Goal: Book appointment/travel/reservation

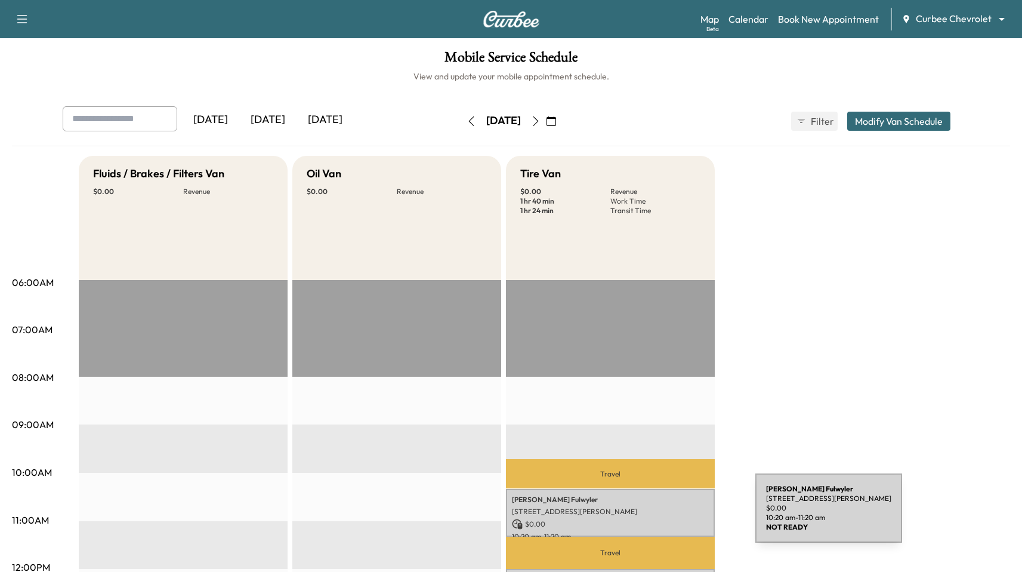
click at [666, 515] on div "Paul Fulwyler 5002 Felter Rd, San Jose, CA 95132, USA $ 0.00 10:20 am - 11:20 am" at bounding box center [610, 513] width 209 height 48
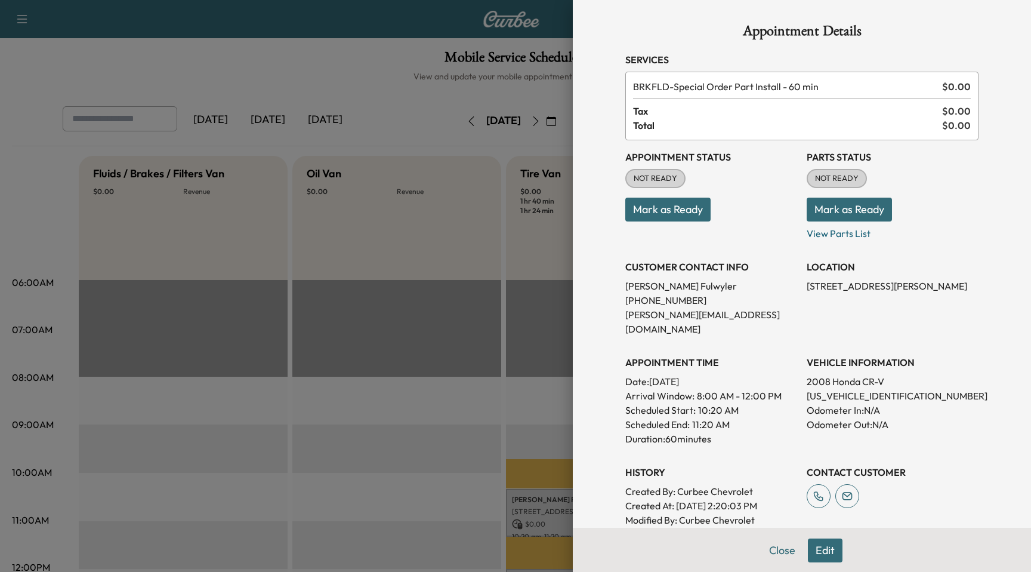
click at [827, 550] on button "Edit" at bounding box center [825, 550] width 35 height 24
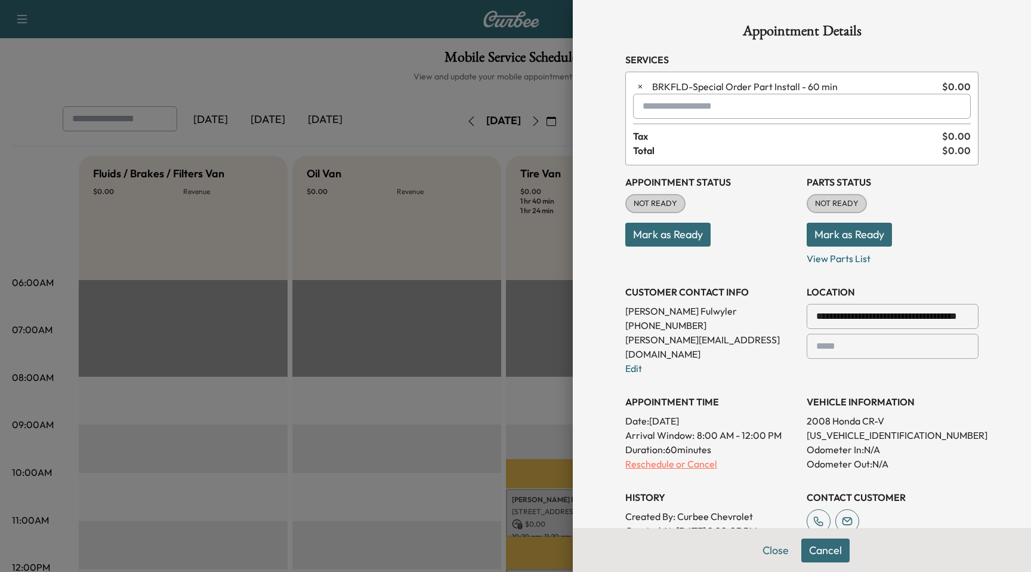
click at [673, 457] on p "Reschedule or Cancel" at bounding box center [711, 464] width 172 height 14
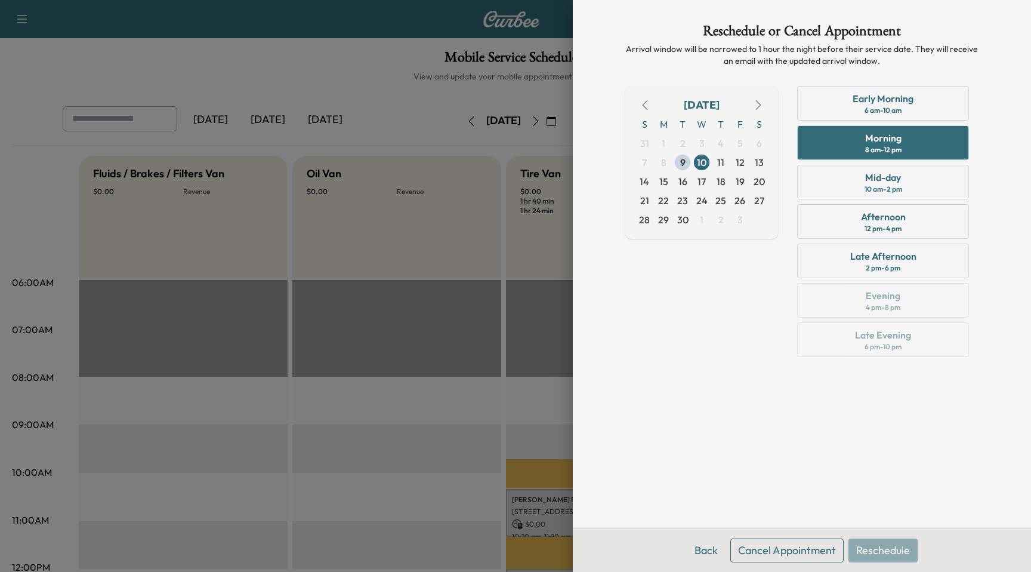
click at [760, 546] on button "Cancel Appointment" at bounding box center [786, 550] width 113 height 24
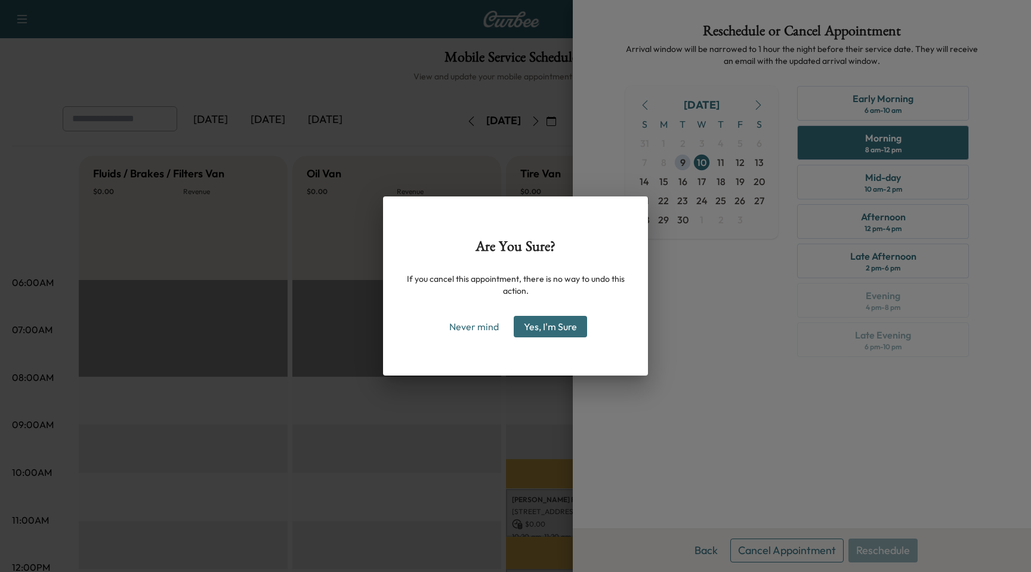
click at [571, 319] on button "Yes, I'm Sure" at bounding box center [550, 326] width 73 height 21
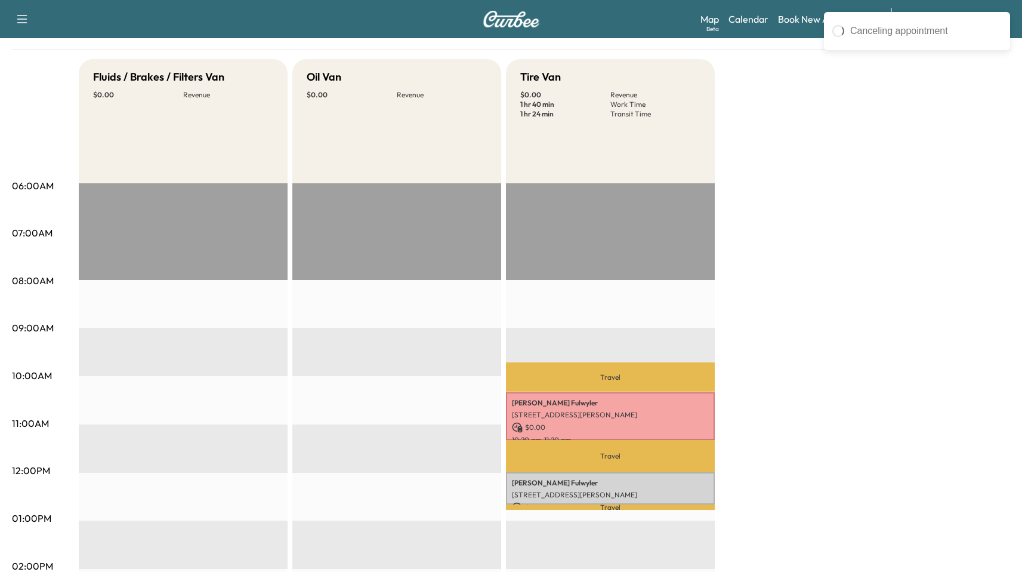
scroll to position [387, 0]
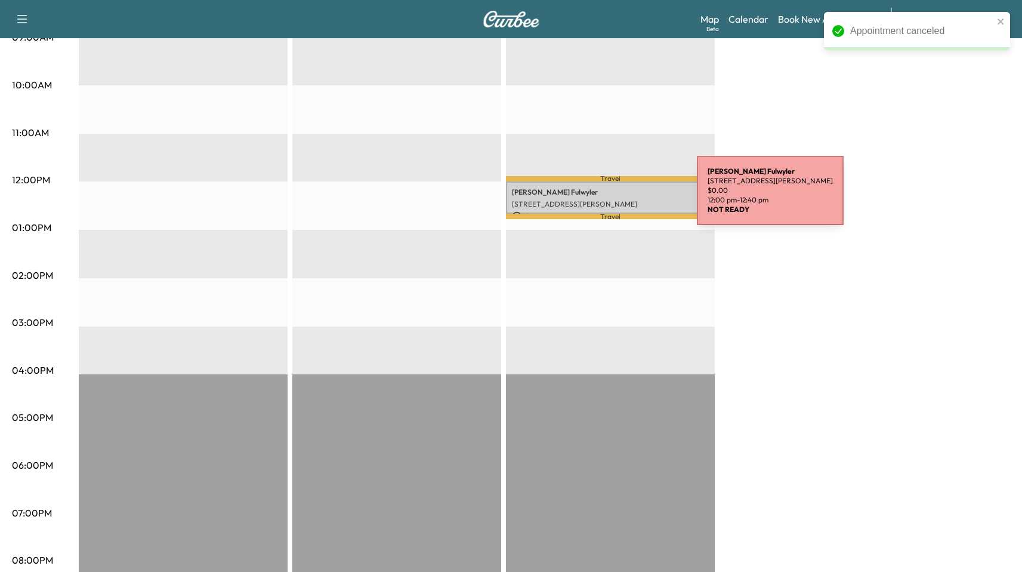
click at [608, 199] on p "[STREET_ADDRESS][PERSON_NAME]" at bounding box center [610, 204] width 197 height 10
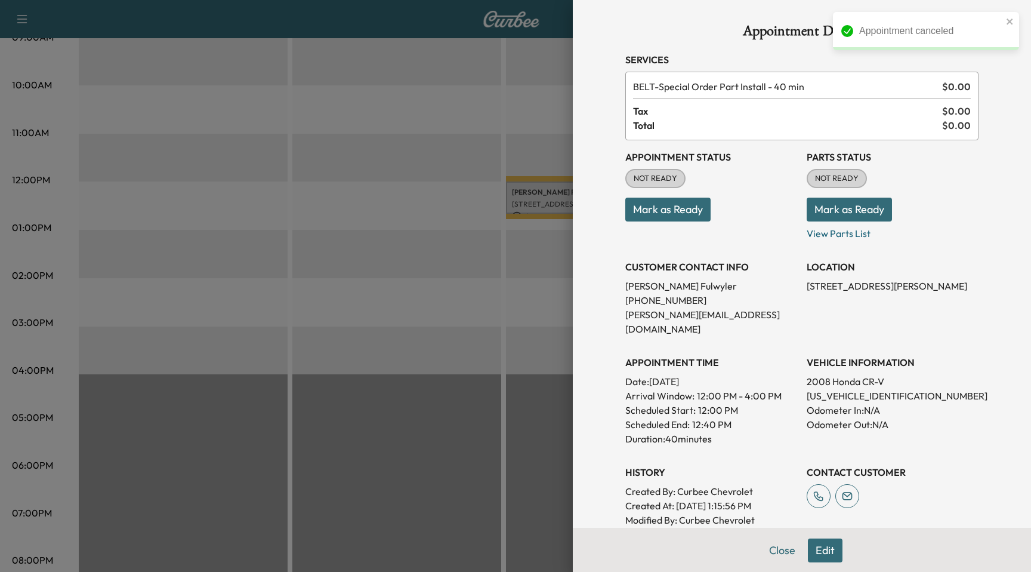
click at [474, 247] on div at bounding box center [515, 286] width 1031 height 572
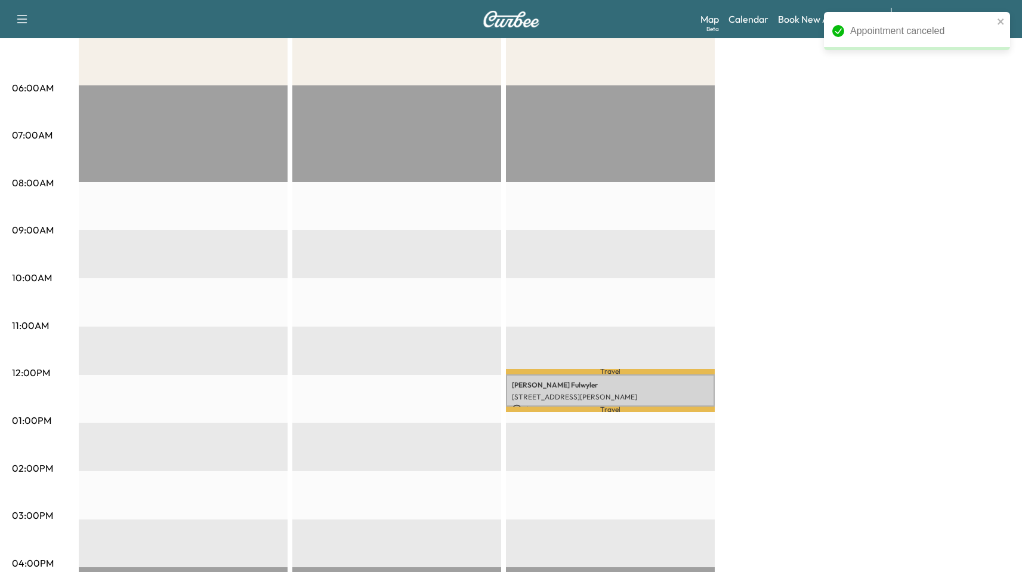
scroll to position [0, 0]
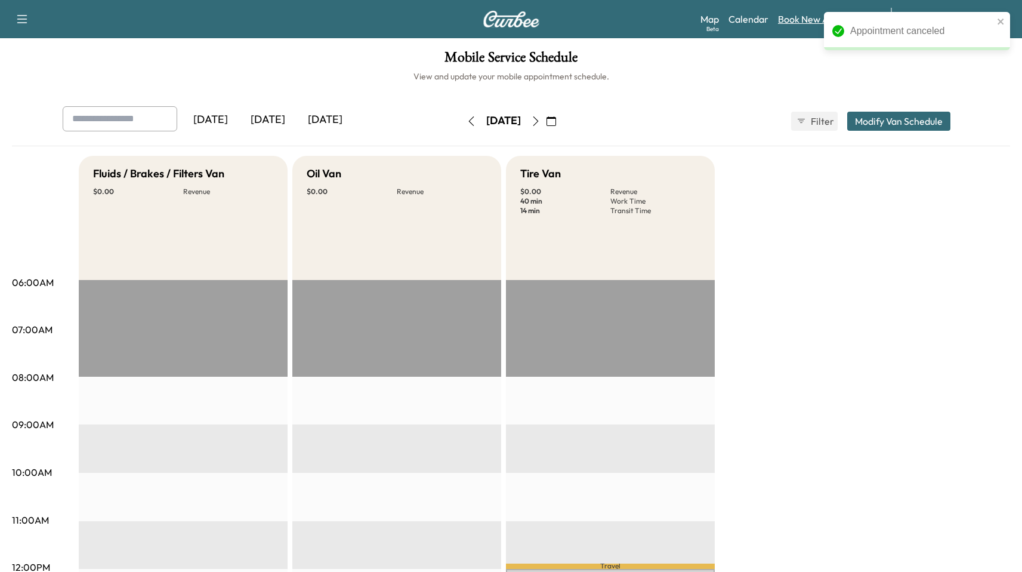
click at [803, 17] on link "Book New Appointment" at bounding box center [828, 19] width 101 height 14
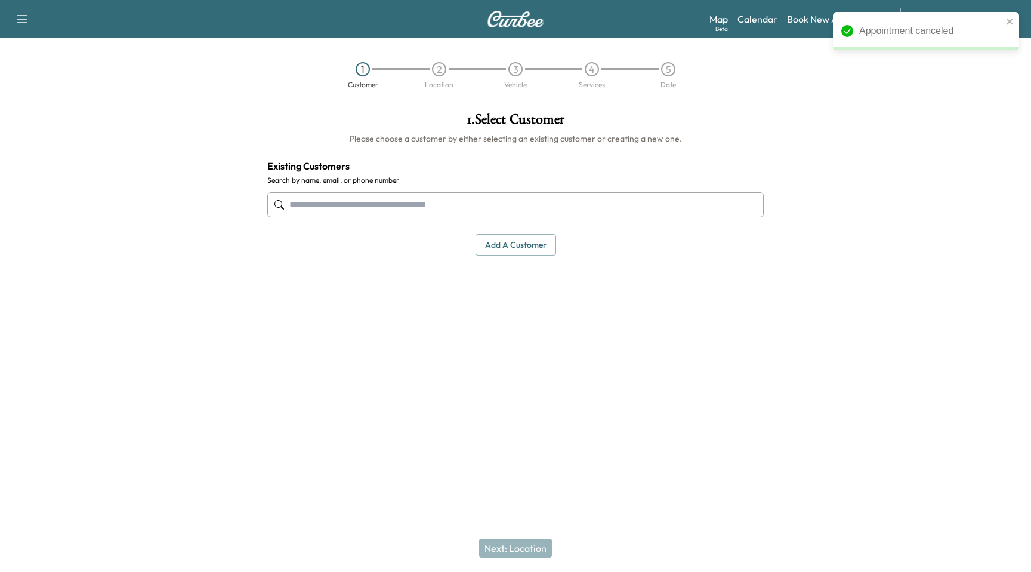
click at [597, 197] on input "text" at bounding box center [515, 204] width 497 height 25
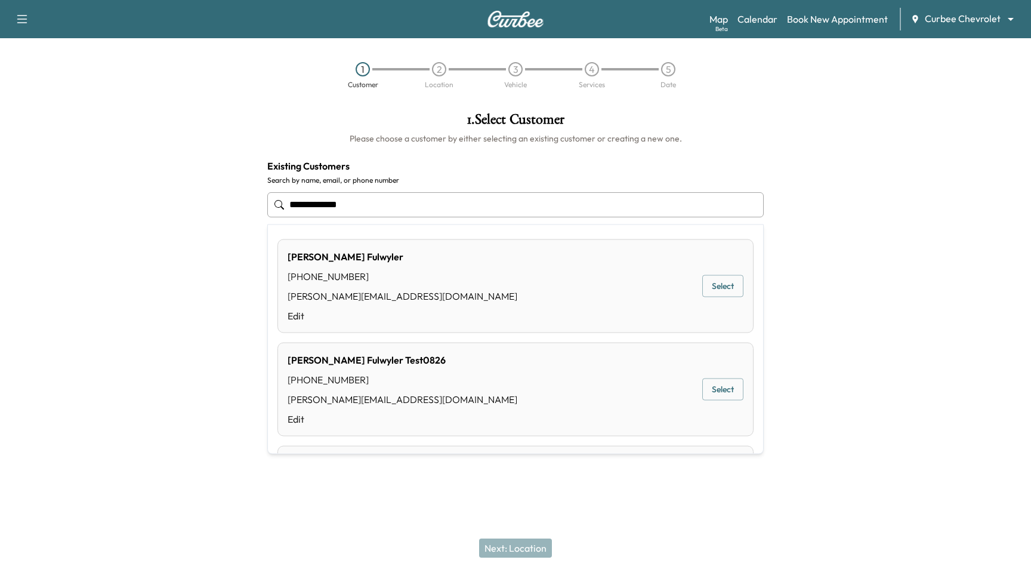
click at [705, 283] on button "Select" at bounding box center [722, 286] width 41 height 22
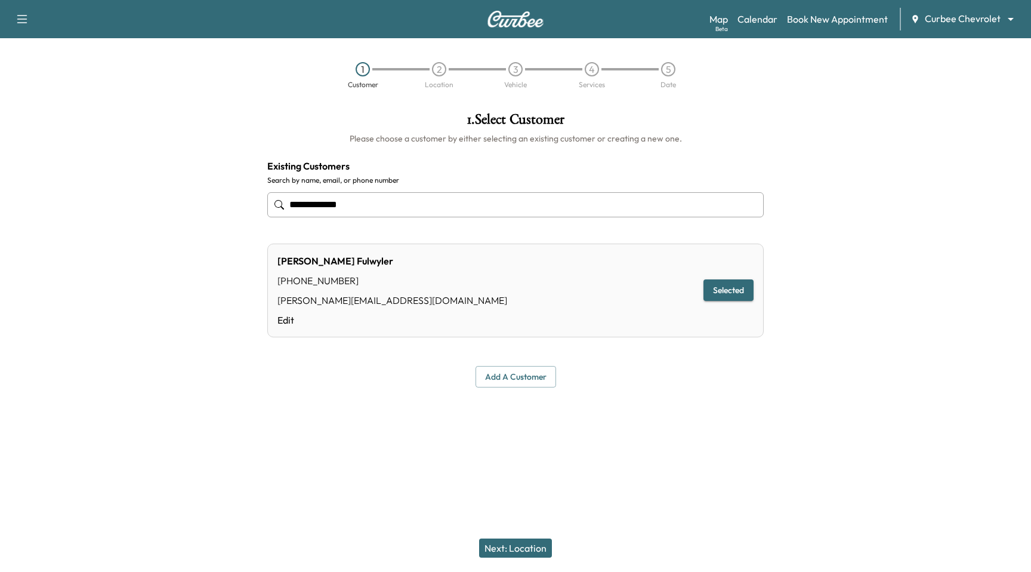
type input "**********"
click at [522, 551] on button "Next: Location" at bounding box center [515, 547] width 73 height 19
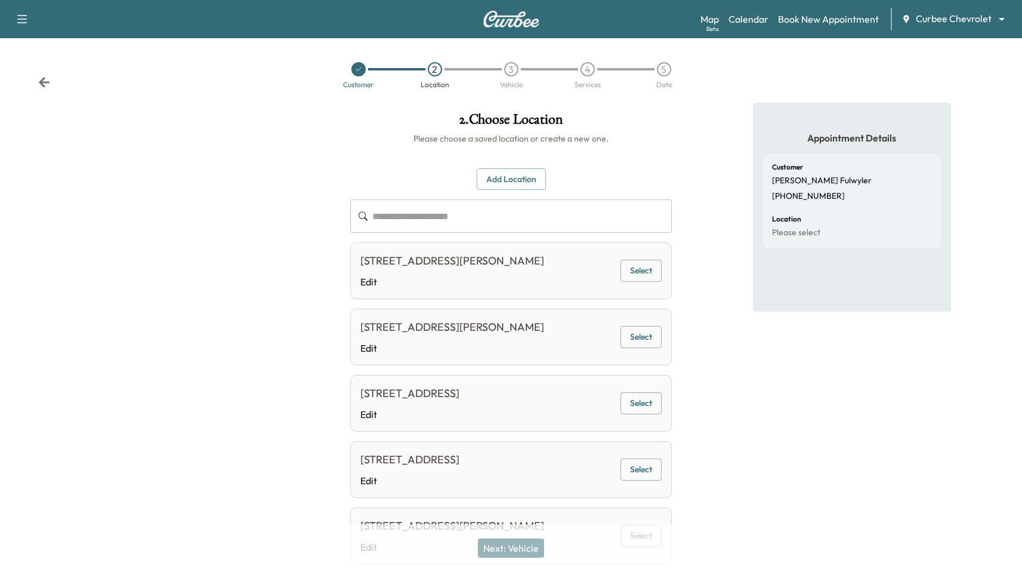
click at [640, 280] on button "Select" at bounding box center [641, 271] width 41 height 22
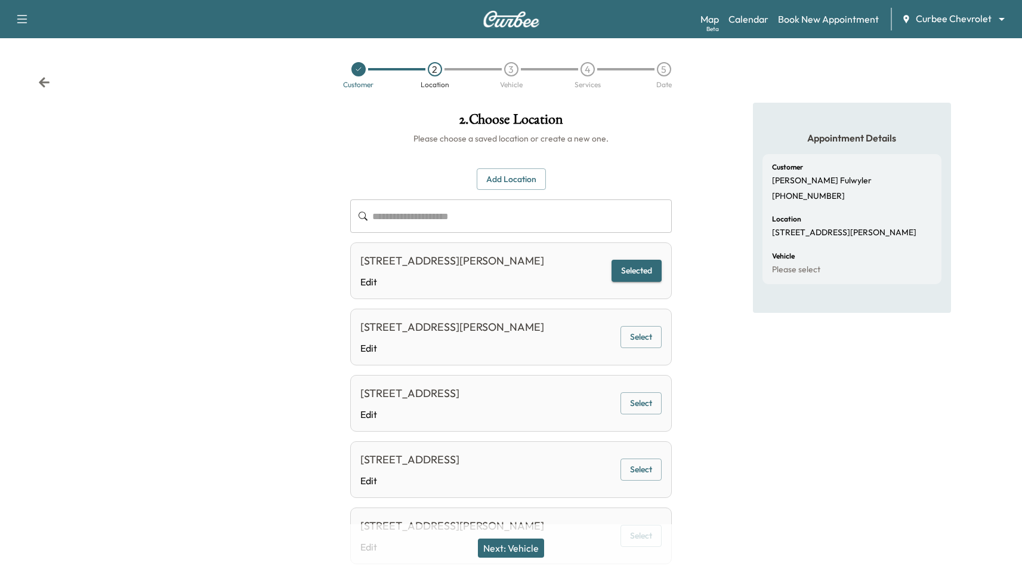
click at [637, 288] on div "3903 Santa Rita Rd, Pleasanton, CA 94588, USA Edit Selected" at bounding box center [511, 270] width 322 height 57
click at [649, 331] on button "Select" at bounding box center [641, 337] width 41 height 22
click at [533, 547] on button "Next: Vehicle" at bounding box center [511, 547] width 66 height 19
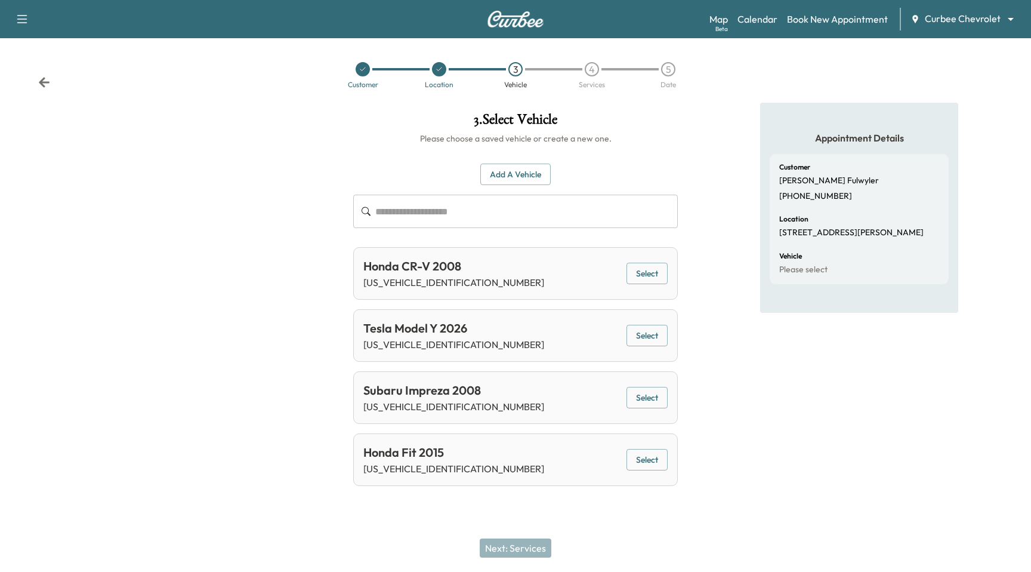
click at [659, 331] on button "Select" at bounding box center [647, 336] width 41 height 22
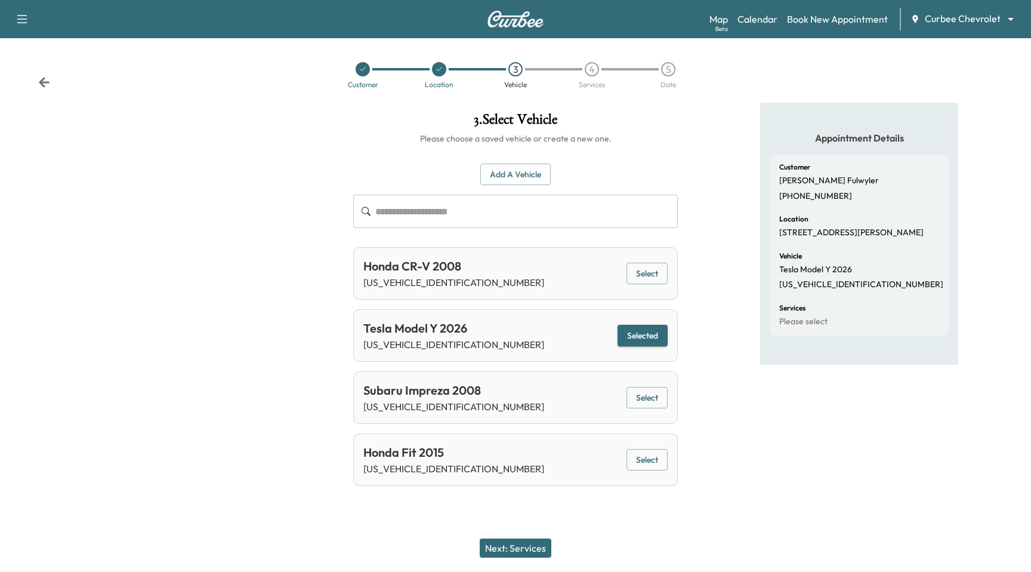
click at [520, 556] on button "Next: Services" at bounding box center [516, 547] width 72 height 19
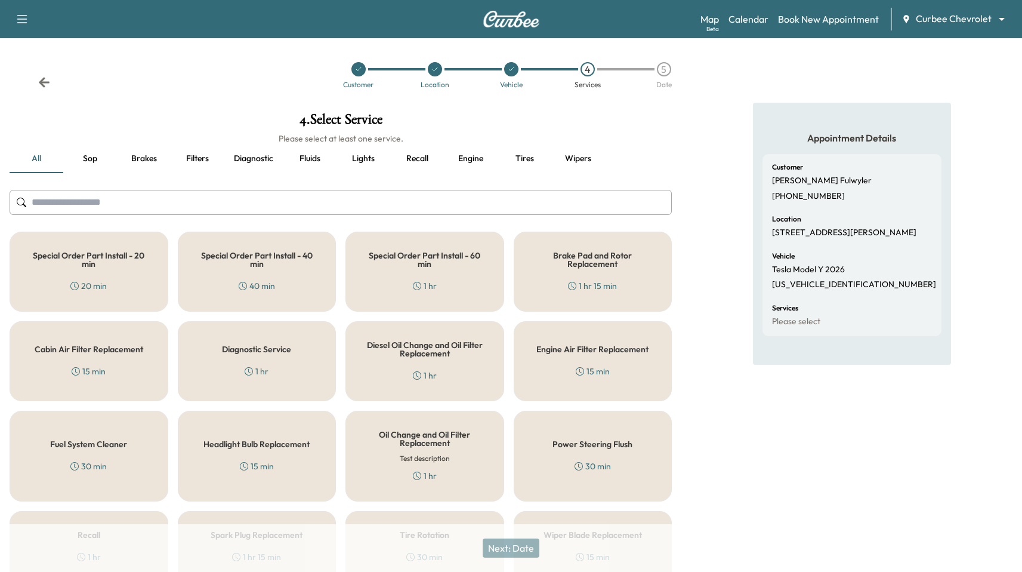
click at [126, 279] on div "Special Order Part Install - 20 min 20 min" at bounding box center [89, 272] width 159 height 80
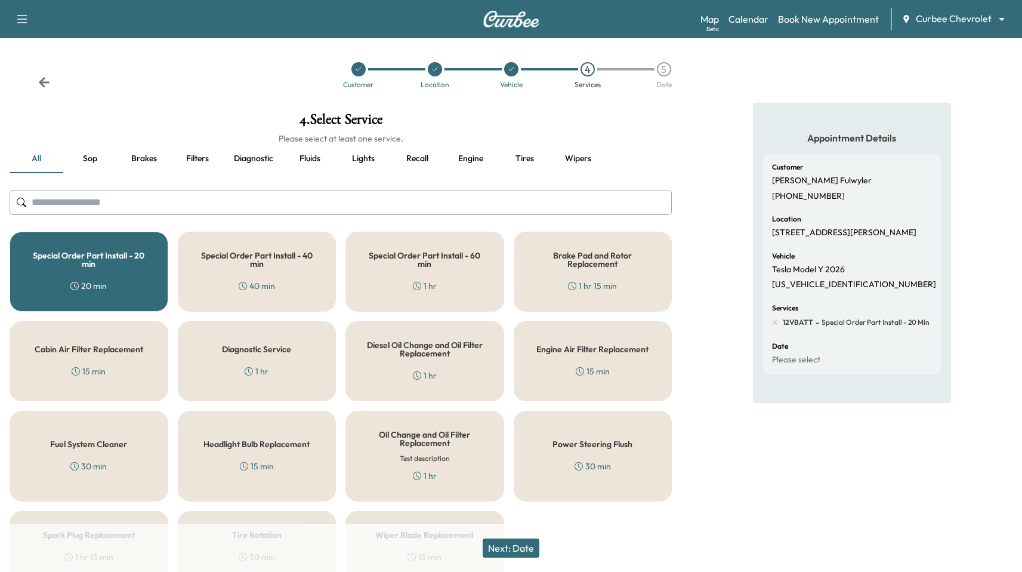
click at [538, 548] on button "Next: Date" at bounding box center [511, 547] width 57 height 19
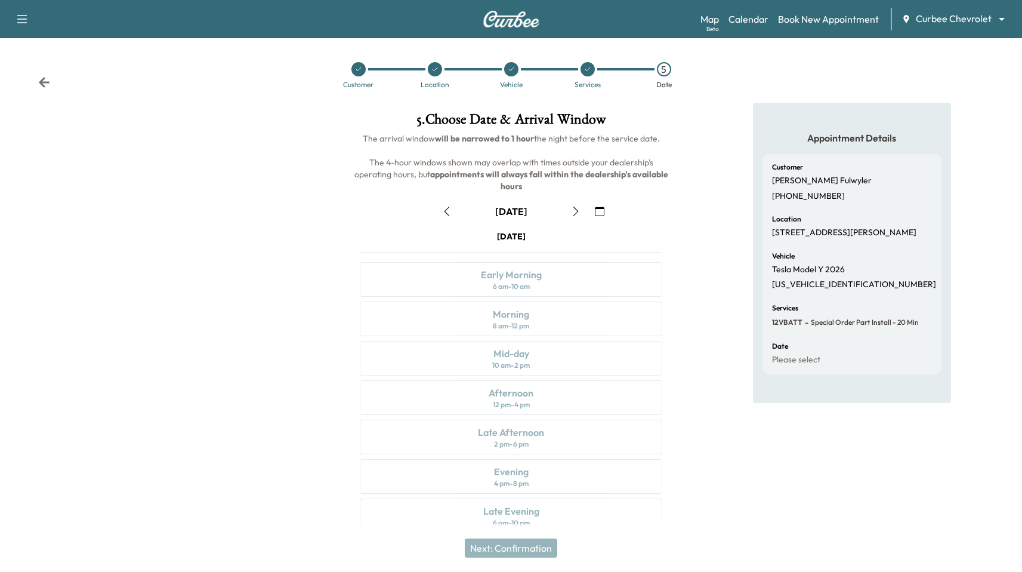
click at [581, 202] on button "button" at bounding box center [576, 211] width 20 height 19
click at [531, 366] on div "Wednesday September 10 Early Morning 6 am - 10 am Morning 8 am - 12 pm Mid-day …" at bounding box center [511, 383] width 322 height 307
drag, startPoint x: 539, startPoint y: 337, endPoint x: 539, endPoint y: 359, distance: 22.1
click at [539, 341] on div "Mid-day 10 am - 2 pm" at bounding box center [511, 358] width 303 height 35
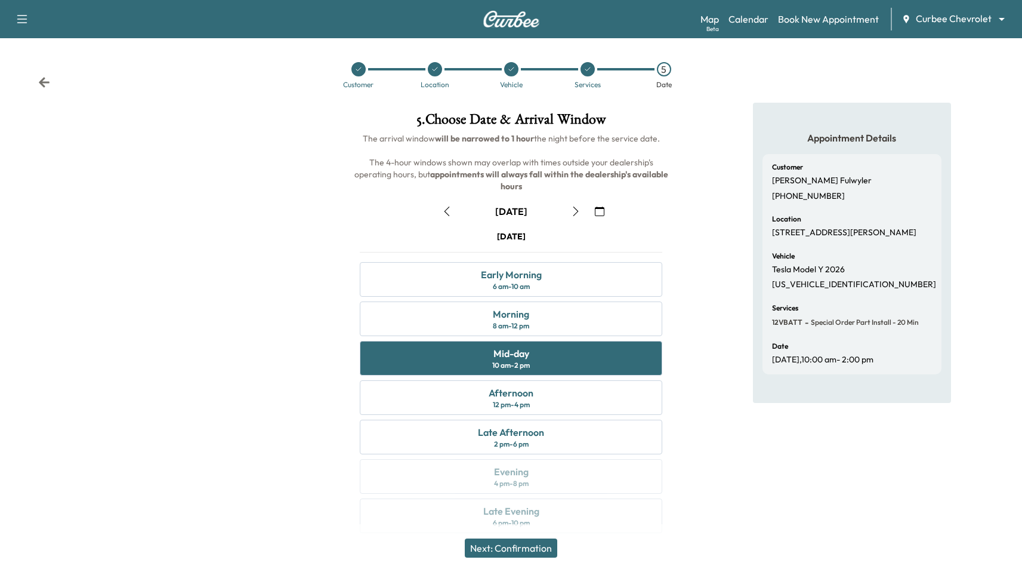
click at [526, 545] on button "Next: Confirmation" at bounding box center [511, 547] width 92 height 19
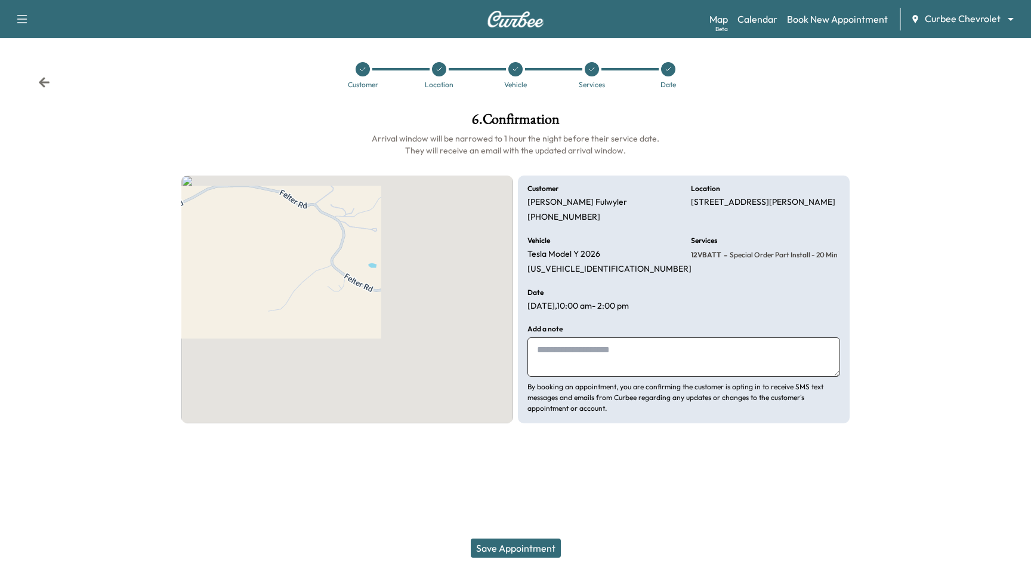
click at [526, 545] on button "Save Appointment" at bounding box center [516, 547] width 90 height 19
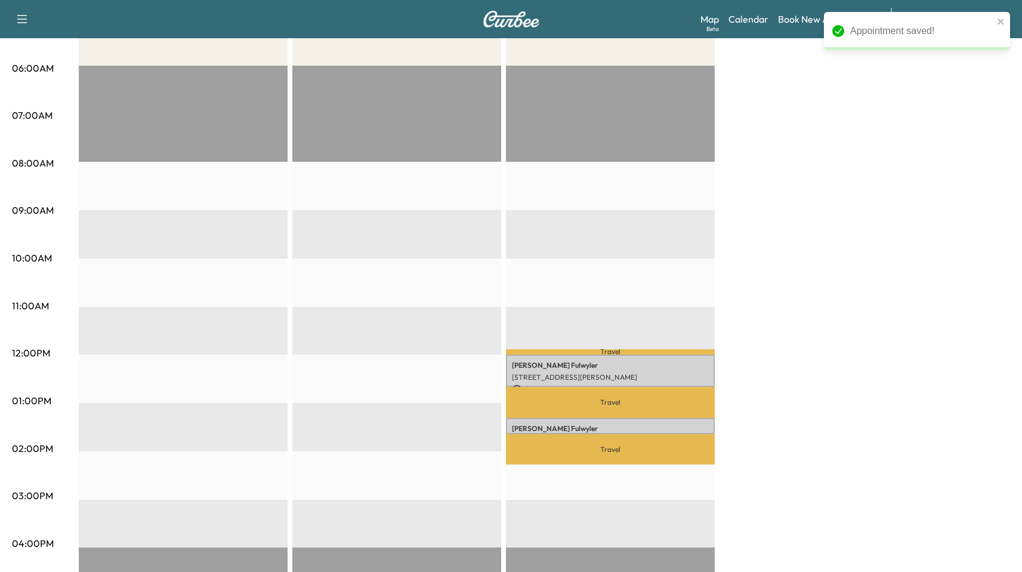
scroll to position [215, 0]
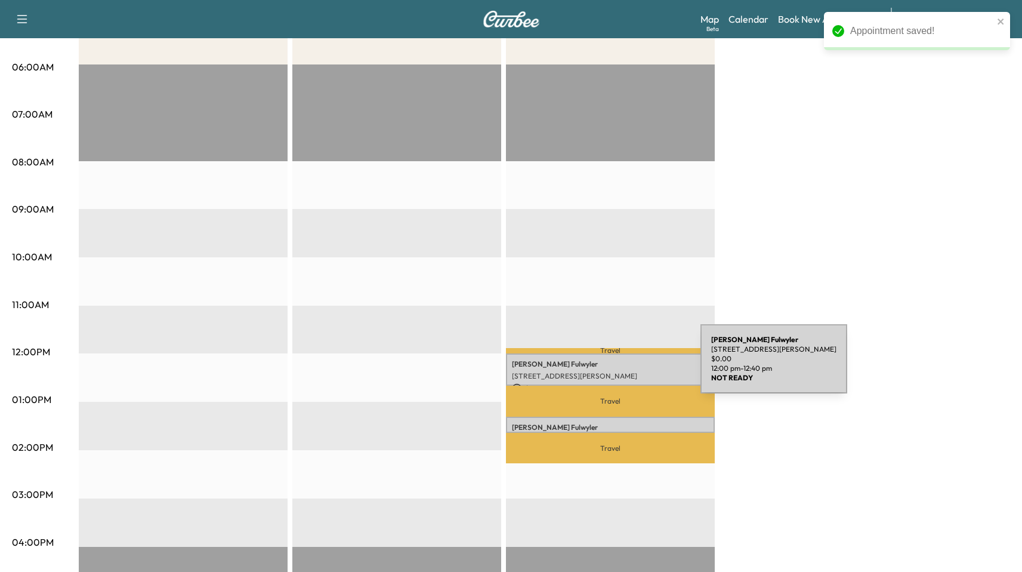
click at [613, 360] on p "Paul Fulwyler" at bounding box center [610, 364] width 197 height 10
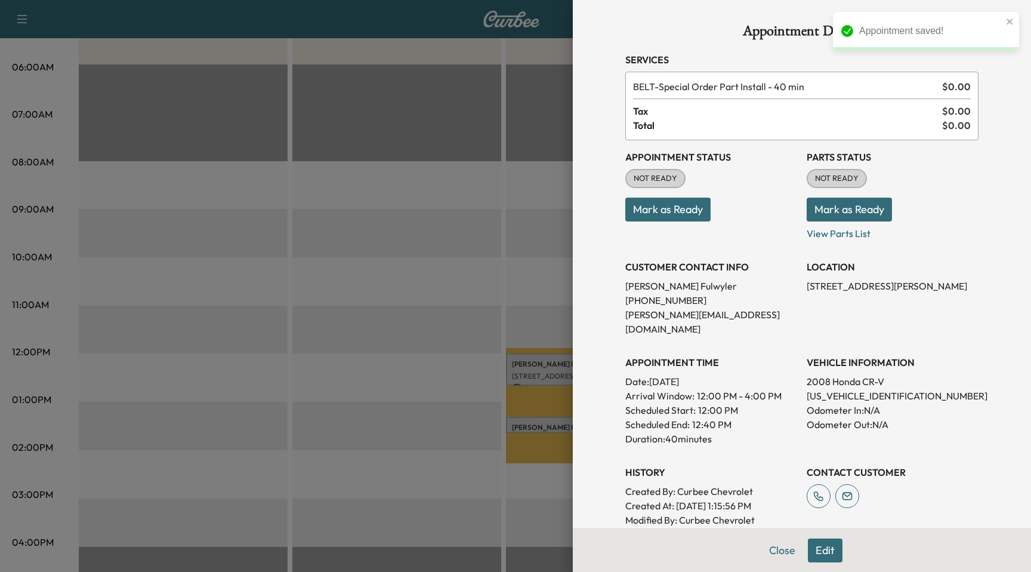
click at [823, 554] on button "Edit" at bounding box center [825, 550] width 35 height 24
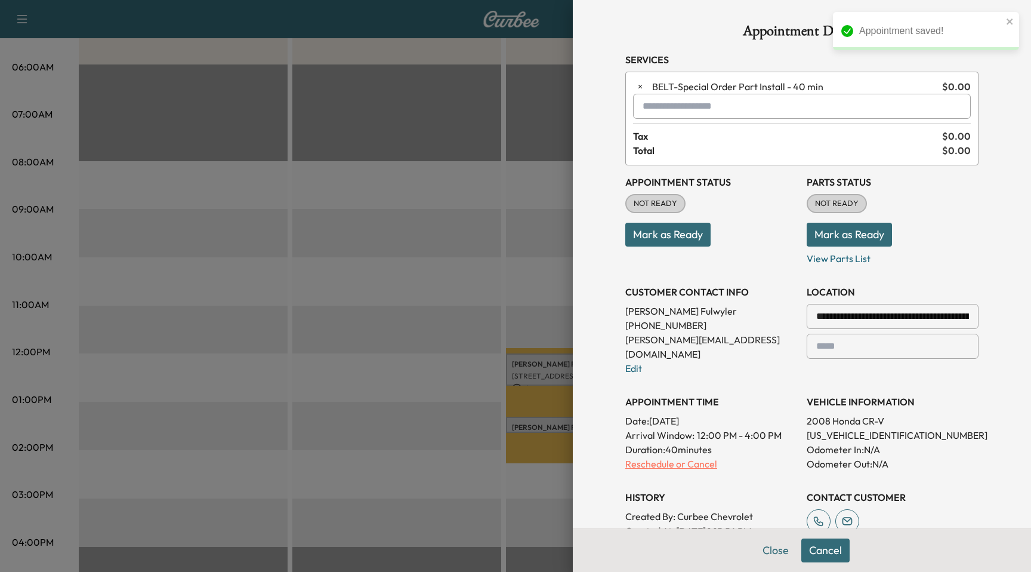
click at [669, 457] on p "Reschedule or Cancel" at bounding box center [711, 464] width 172 height 14
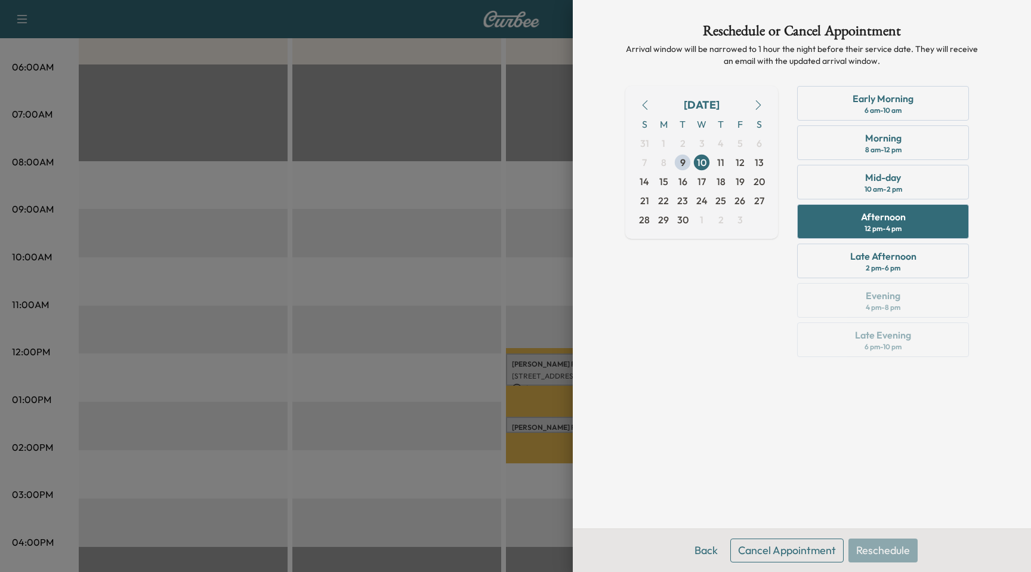
click at [774, 541] on button "Cancel Appointment" at bounding box center [786, 550] width 113 height 24
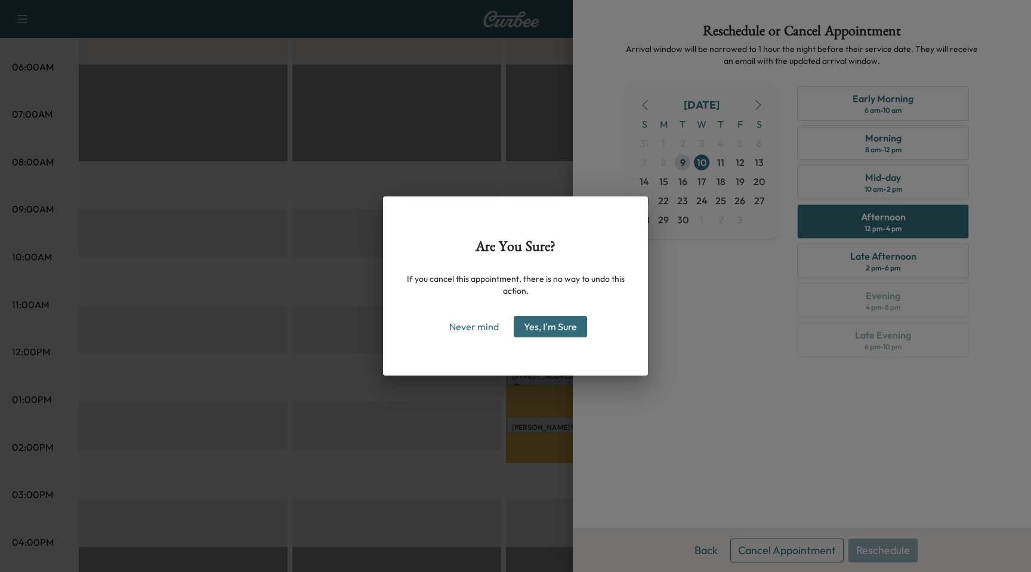
click at [557, 323] on button "Yes, I'm Sure" at bounding box center [550, 326] width 73 height 21
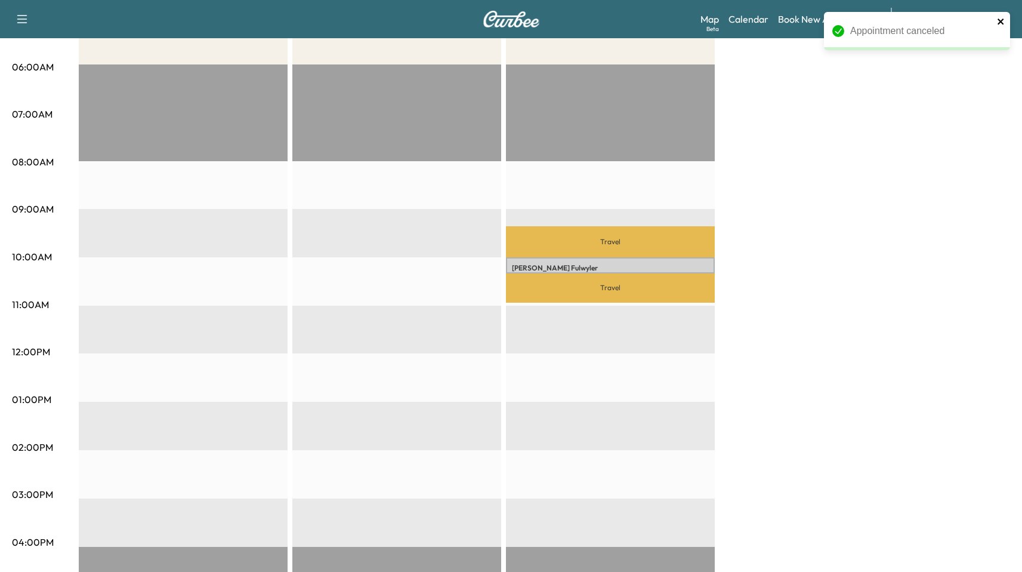
click at [1000, 17] on icon "close" at bounding box center [1001, 22] width 8 height 10
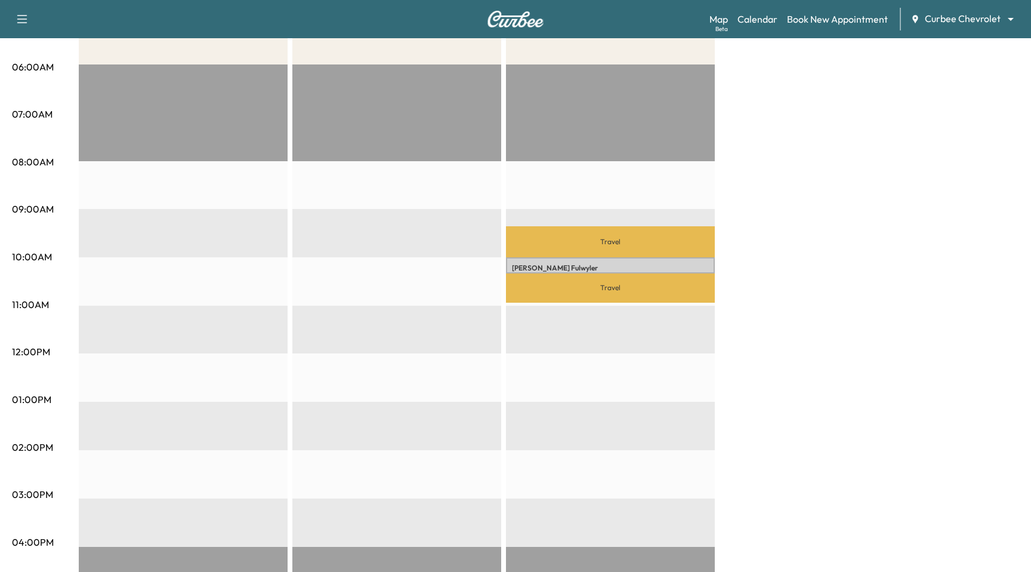
click at [966, 21] on body "Support Log Out Map Beta Calendar Book New Appointment Curbee Chevrolet *******…" at bounding box center [515, 71] width 1031 height 572
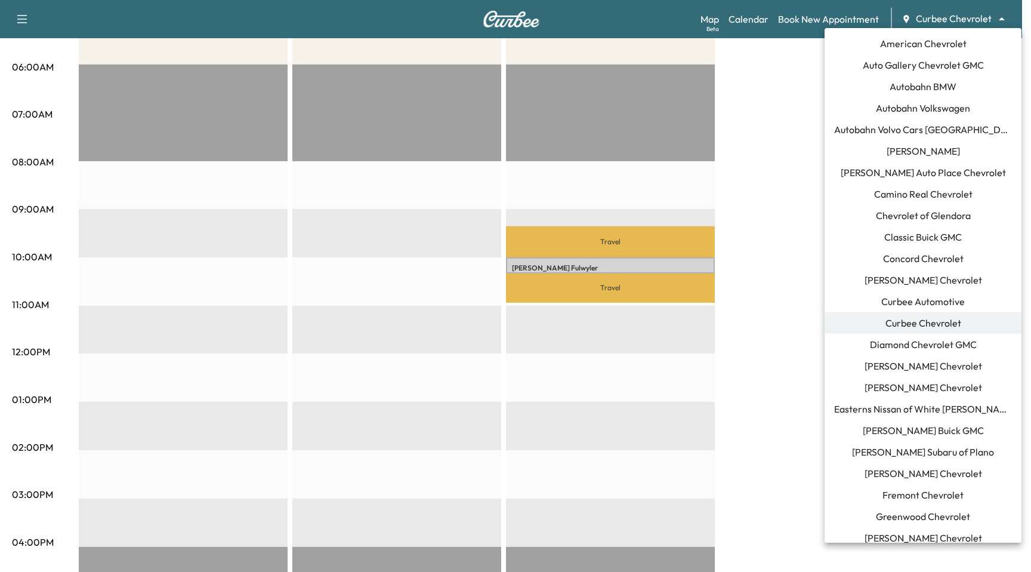
click at [783, 258] on div at bounding box center [515, 286] width 1031 height 572
